Goal: Task Accomplishment & Management: Use online tool/utility

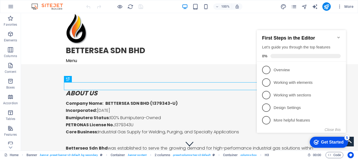
click at [338, 35] on icon "Minimize checklist" at bounding box center [339, 37] width 4 height 4
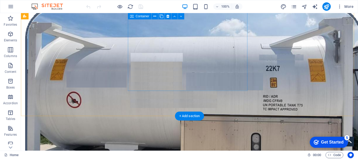
scroll to position [446, 0]
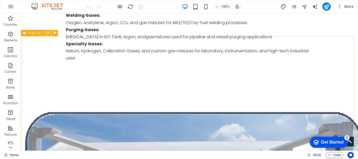
click at [49, 33] on icon at bounding box center [48, 33] width 3 height 6
click at [25, 34] on icon at bounding box center [24, 33] width 3 height 6
click at [49, 35] on icon at bounding box center [48, 33] width 3 height 6
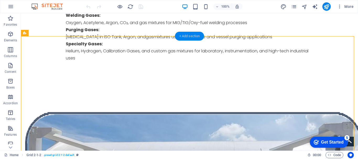
click at [191, 35] on div "+ Add section" at bounding box center [189, 36] width 29 height 9
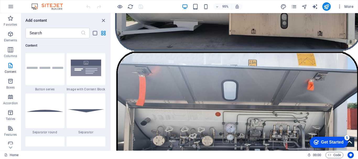
scroll to position [1285, 0]
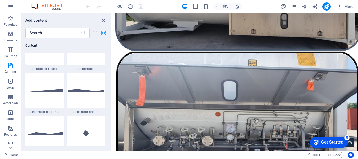
click at [102, 33] on icon "grid-view" at bounding box center [103, 33] width 6 height 6
click at [94, 31] on icon "list-view" at bounding box center [95, 33] width 6 height 6
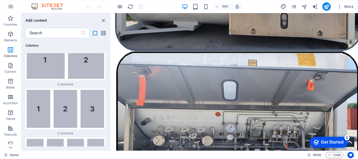
scroll to position [1270, 0]
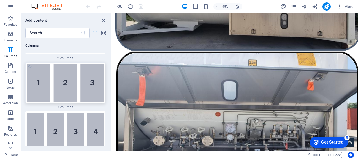
click at [62, 73] on img at bounding box center [65, 83] width 77 height 38
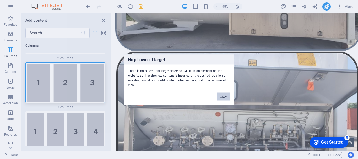
click at [171, 86] on div "No placement target There is no placement target selected. Click on an element …" at bounding box center [179, 79] width 358 height 159
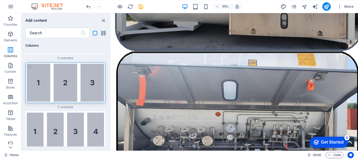
click at [92, 87] on img at bounding box center [65, 83] width 77 height 38
click at [66, 57] on span "2 columns" at bounding box center [65, 58] width 80 height 4
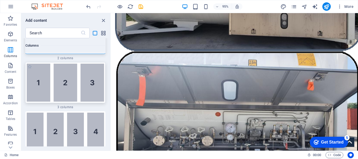
drag, startPoint x: 87, startPoint y: 70, endPoint x: 71, endPoint y: 72, distance: 16.5
click at [71, 72] on img at bounding box center [65, 83] width 77 height 38
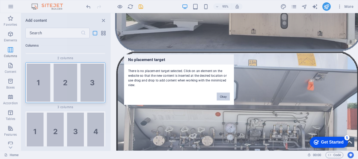
scroll to position [496, 0]
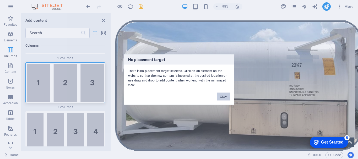
click at [221, 97] on button "Okay" at bounding box center [223, 97] width 13 height 8
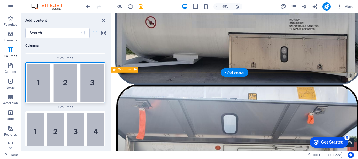
scroll to position [548, 0]
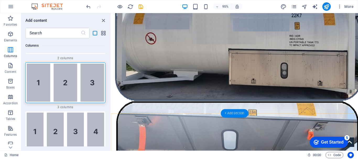
click at [242, 114] on div "+ Add section" at bounding box center [235, 113] width 28 height 8
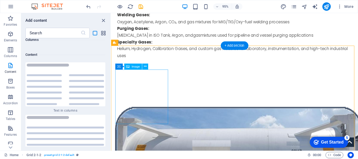
scroll to position [365, 0]
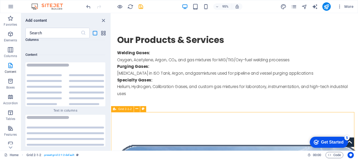
click at [116, 110] on icon at bounding box center [114, 109] width 3 height 6
click at [140, 110] on button at bounding box center [143, 109] width 6 height 6
select select "rem"
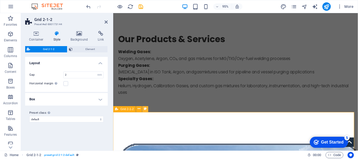
scroll to position [371, 0]
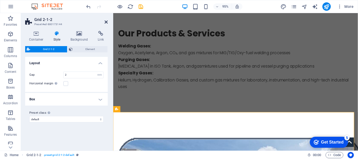
click at [106, 22] on icon at bounding box center [106, 22] width 3 height 4
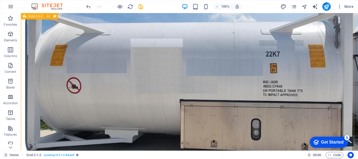
scroll to position [575, 0]
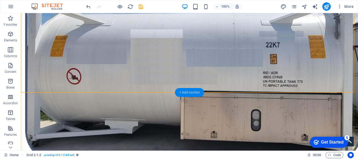
click at [193, 93] on div "+ Add section" at bounding box center [189, 92] width 29 height 9
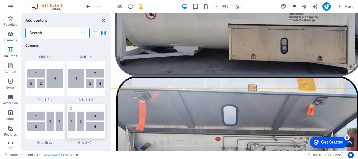
scroll to position [761, 0]
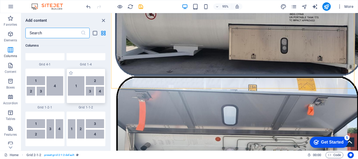
click at [82, 92] on img at bounding box center [86, 85] width 36 height 19
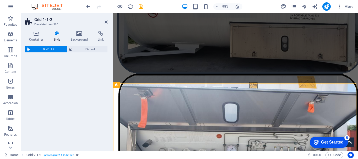
select select "rem"
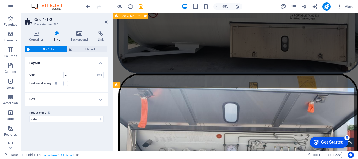
scroll to position [580, 0]
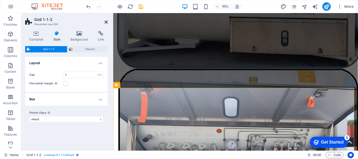
click at [107, 23] on icon at bounding box center [106, 22] width 3 height 4
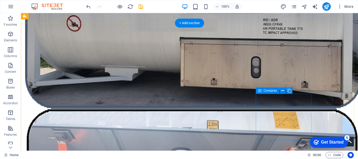
scroll to position [627, 0]
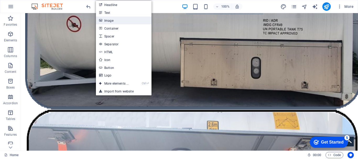
click at [119, 21] on link "Image" at bounding box center [124, 21] width 56 height 8
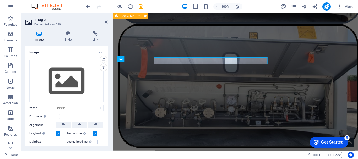
scroll to position [633, 0]
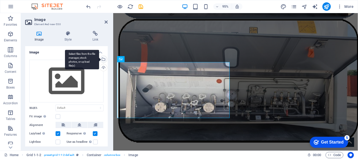
click at [104, 60] on div "Select files from the file manager, stock photos, or upload file(s)" at bounding box center [103, 60] width 8 height 8
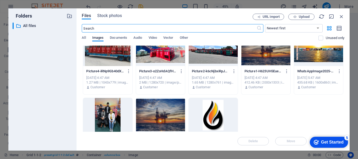
scroll to position [96, 0]
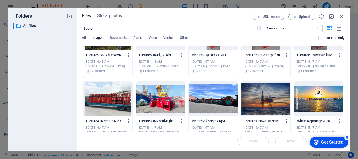
click at [114, 104] on div at bounding box center [107, 99] width 49 height 34
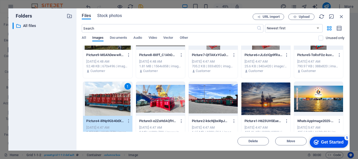
click at [108, 102] on div "1" at bounding box center [107, 99] width 49 height 34
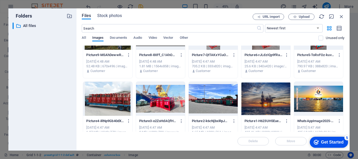
click at [108, 102] on div at bounding box center [107, 99] width 49 height 34
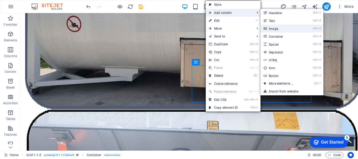
click at [277, 27] on link "Ctrl 3 Image" at bounding box center [282, 29] width 43 height 8
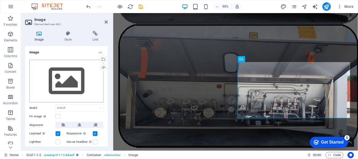
scroll to position [633, 0]
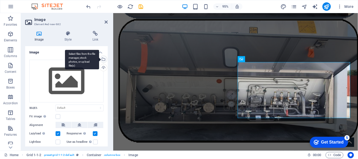
click at [103, 59] on div "Select files from the file manager, stock photos, or upload file(s)" at bounding box center [103, 60] width 8 height 8
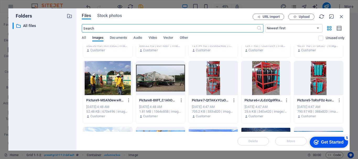
scroll to position [52, 0]
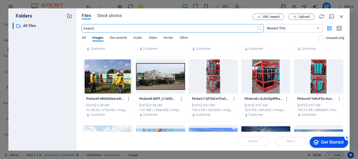
click at [210, 76] on div at bounding box center [213, 77] width 49 height 34
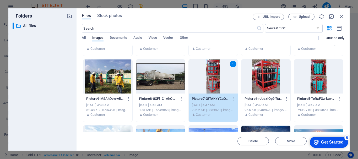
click at [210, 76] on div "1" at bounding box center [213, 77] width 49 height 34
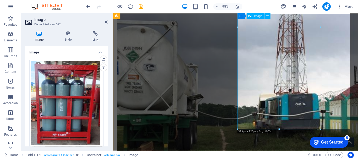
scroll to position [816, 0]
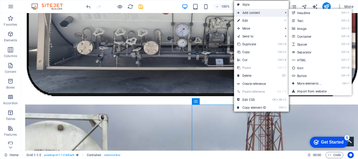
click at [268, 16] on span "Add content" at bounding box center [257, 13] width 47 height 8
click at [305, 28] on link "Ctrl 3 Image" at bounding box center [310, 29] width 43 height 8
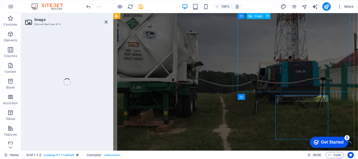
scroll to position [816, 0]
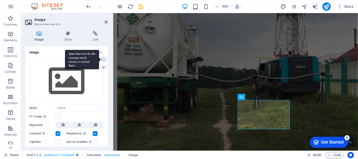
click at [99, 60] on div "Select files from the file manager, stock photos, or upload file(s)" at bounding box center [82, 60] width 34 height 20
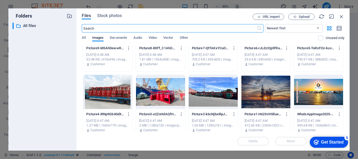
scroll to position [105, 0]
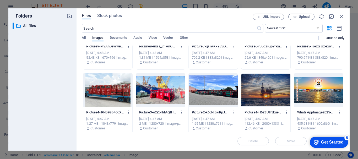
click at [221, 94] on div at bounding box center [213, 90] width 49 height 34
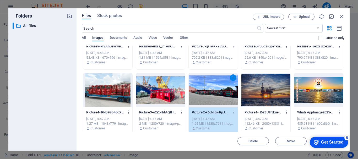
click at [221, 94] on div "1" at bounding box center [213, 90] width 49 height 34
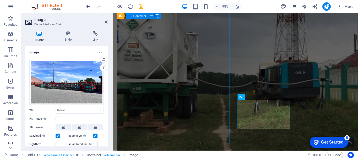
scroll to position [816, 0]
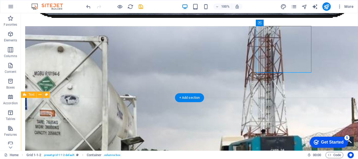
scroll to position [890, 0]
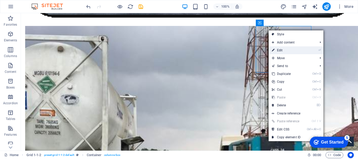
click at [288, 49] on link "⏎ Edit" at bounding box center [286, 50] width 35 height 8
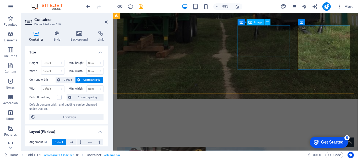
scroll to position [895, 0]
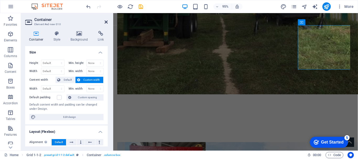
click at [106, 20] on icon at bounding box center [106, 22] width 3 height 4
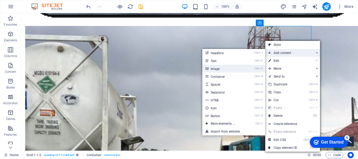
click at [230, 68] on link "Ctrl 3 Image" at bounding box center [224, 69] width 43 height 8
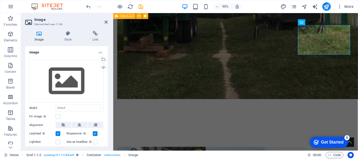
scroll to position [895, 0]
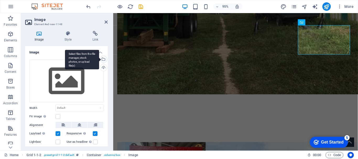
click at [104, 60] on div "Select files from the file manager, stock photos, or upload file(s)" at bounding box center [103, 60] width 8 height 8
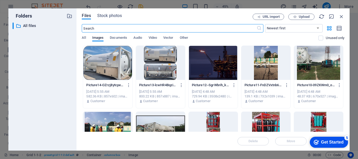
scroll to position [889, 0]
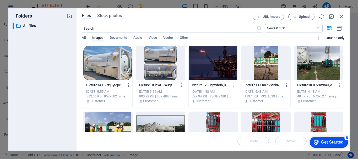
click at [269, 63] on div at bounding box center [266, 63] width 49 height 34
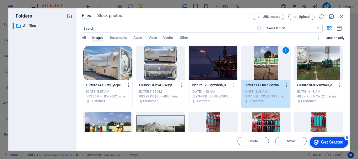
click at [269, 63] on div "1" at bounding box center [266, 63] width 49 height 34
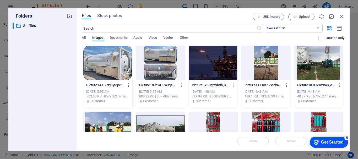
click at [269, 63] on div at bounding box center [266, 63] width 49 height 34
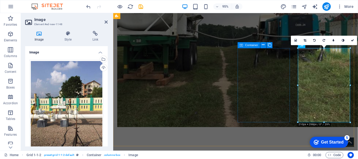
scroll to position [816, 0]
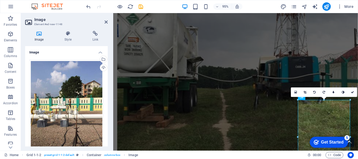
click at [100, 51] on h4 "Image" at bounding box center [66, 50] width 83 height 9
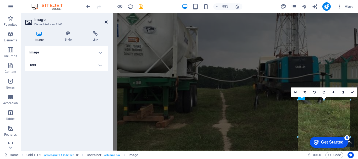
click at [105, 22] on icon at bounding box center [106, 22] width 3 height 4
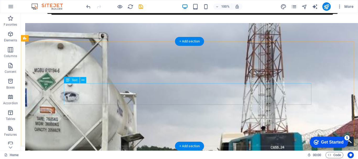
scroll to position [890, 0]
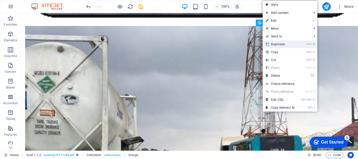
click at [274, 43] on link "Ctrl D Duplicate" at bounding box center [280, 44] width 35 height 8
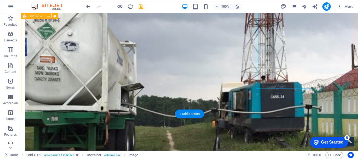
scroll to position [995, 0]
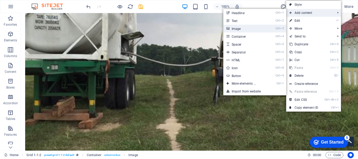
click at [253, 27] on link "Ctrl 3 Image" at bounding box center [245, 29] width 43 height 8
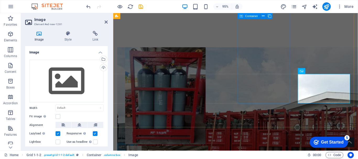
scroll to position [1000, 0]
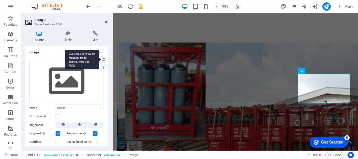
click at [103, 60] on div "Select files from the file manager, stock photos, or upload file(s)" at bounding box center [103, 60] width 8 height 8
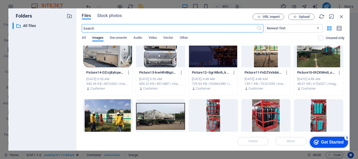
scroll to position [0, 0]
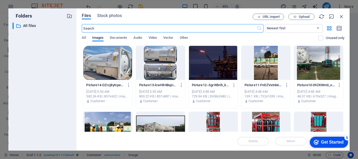
click at [309, 57] on div at bounding box center [318, 63] width 49 height 34
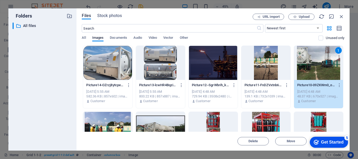
click at [309, 57] on div "1" at bounding box center [318, 63] width 49 height 34
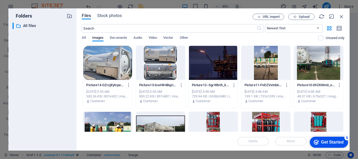
click at [309, 57] on div at bounding box center [318, 63] width 49 height 34
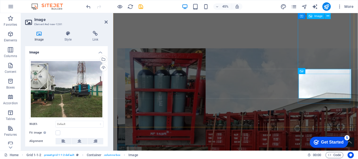
scroll to position [1000, 0]
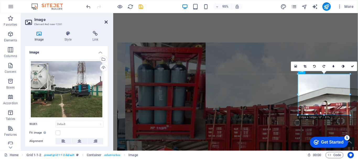
click at [106, 22] on icon at bounding box center [106, 22] width 3 height 4
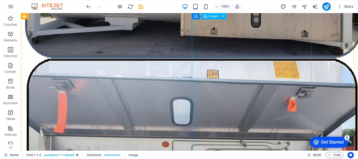
scroll to position [601, 0]
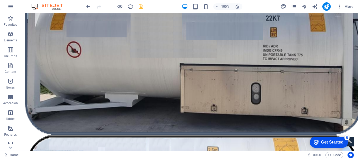
click at [139, 6] on icon "save" at bounding box center [141, 7] width 6 height 6
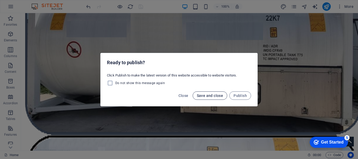
click at [208, 98] on span "Save and close" at bounding box center [210, 96] width 27 height 4
